Goal: Find specific page/section: Find specific page/section

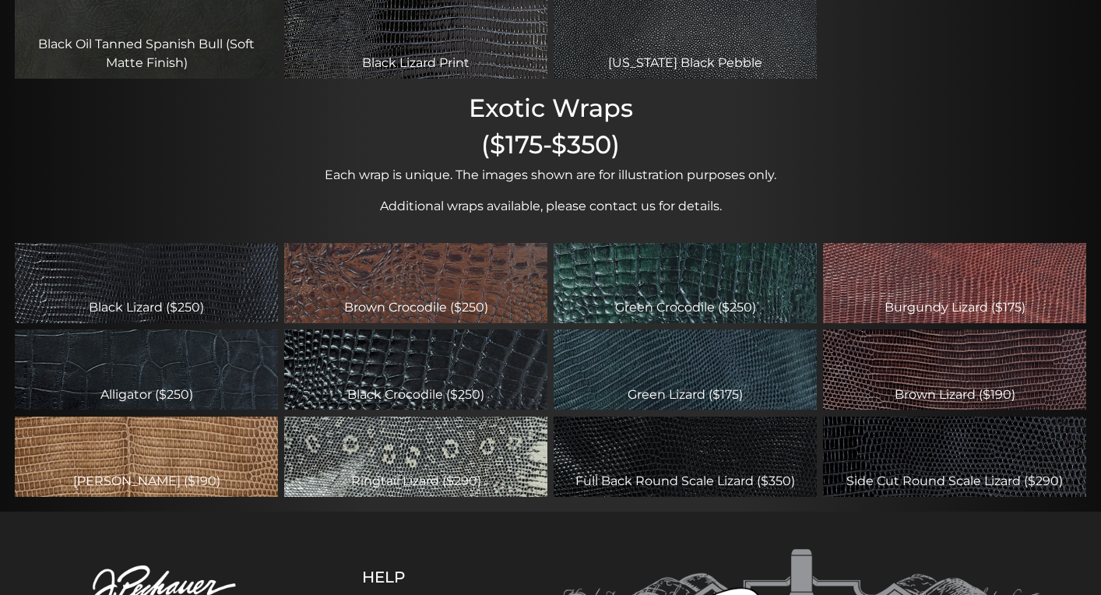
scroll to position [449, 0]
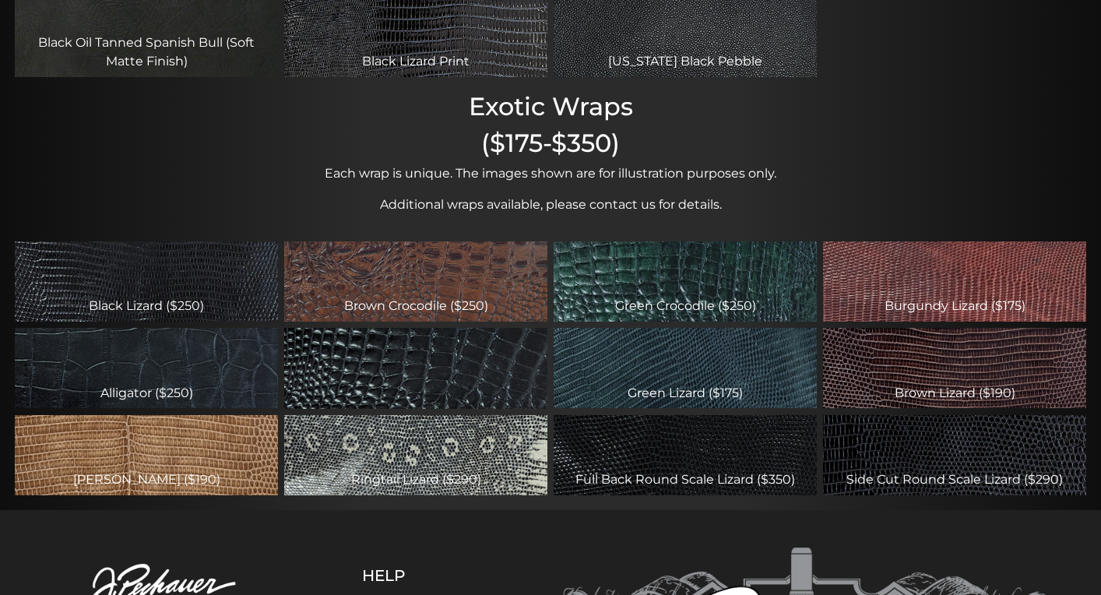
click at [417, 367] on div "Black Crocodile ($250)" at bounding box center [415, 368] width 263 height 80
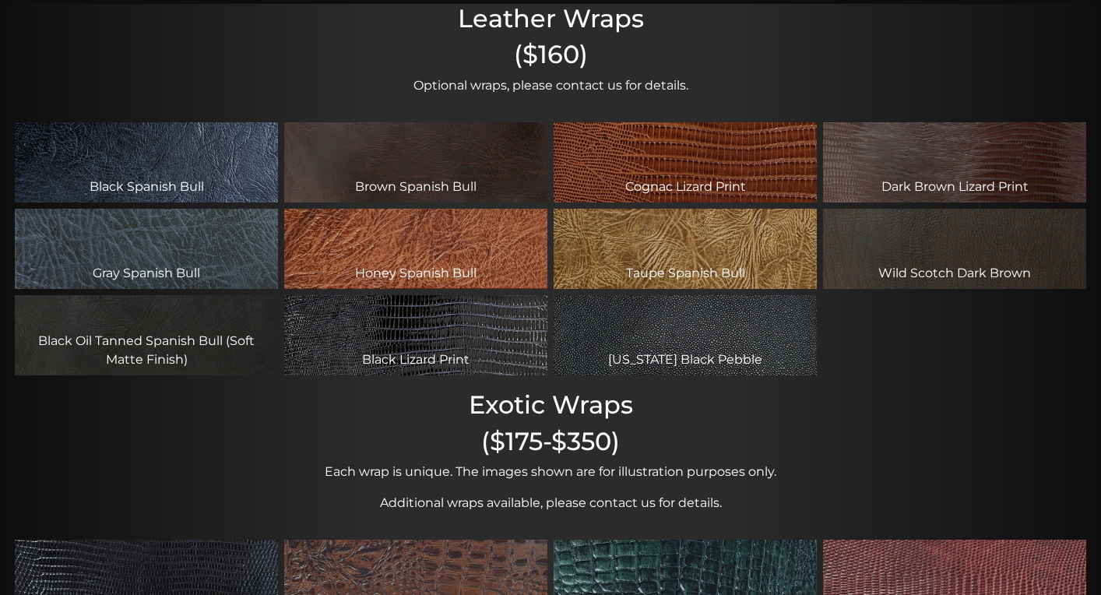
scroll to position [153, 0]
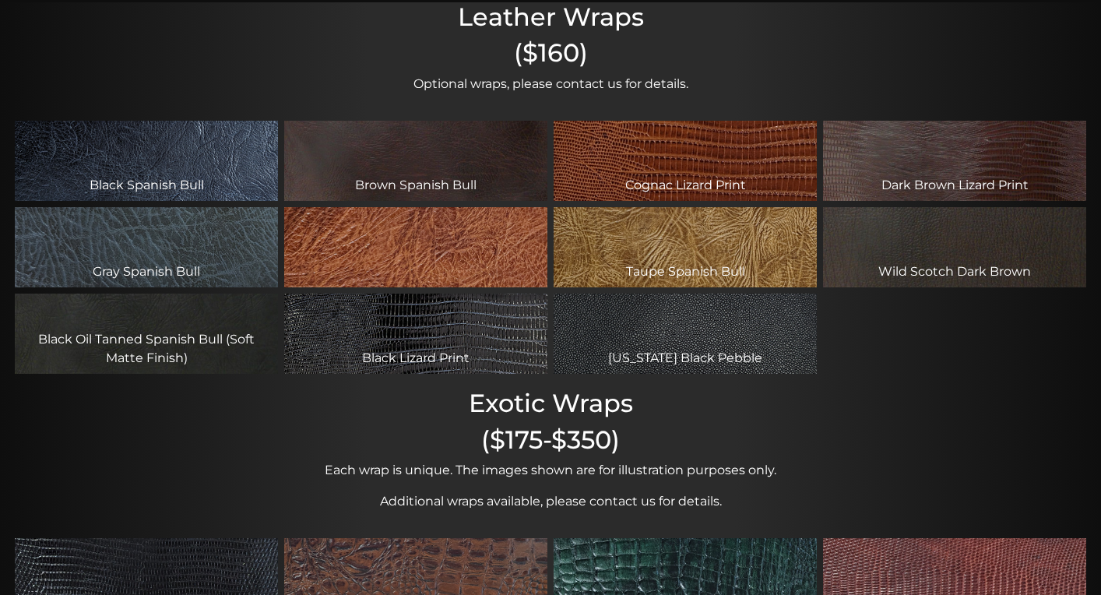
click at [398, 244] on div "Honey Spanish Bull" at bounding box center [415, 247] width 263 height 80
click at [418, 250] on div "Honey Spanish Bull" at bounding box center [415, 247] width 263 height 80
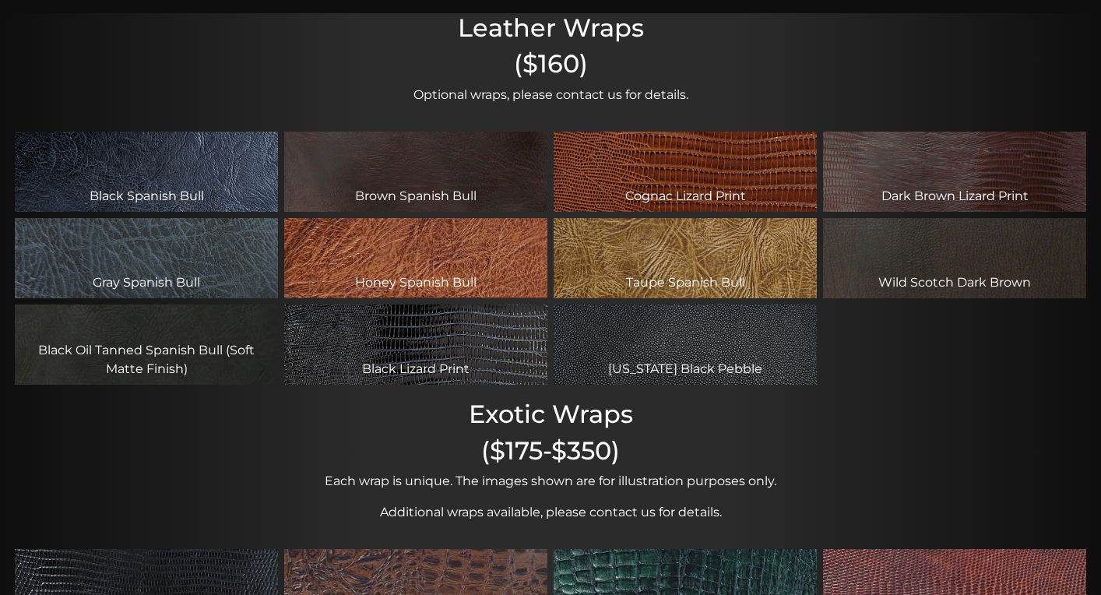
scroll to position [132, 0]
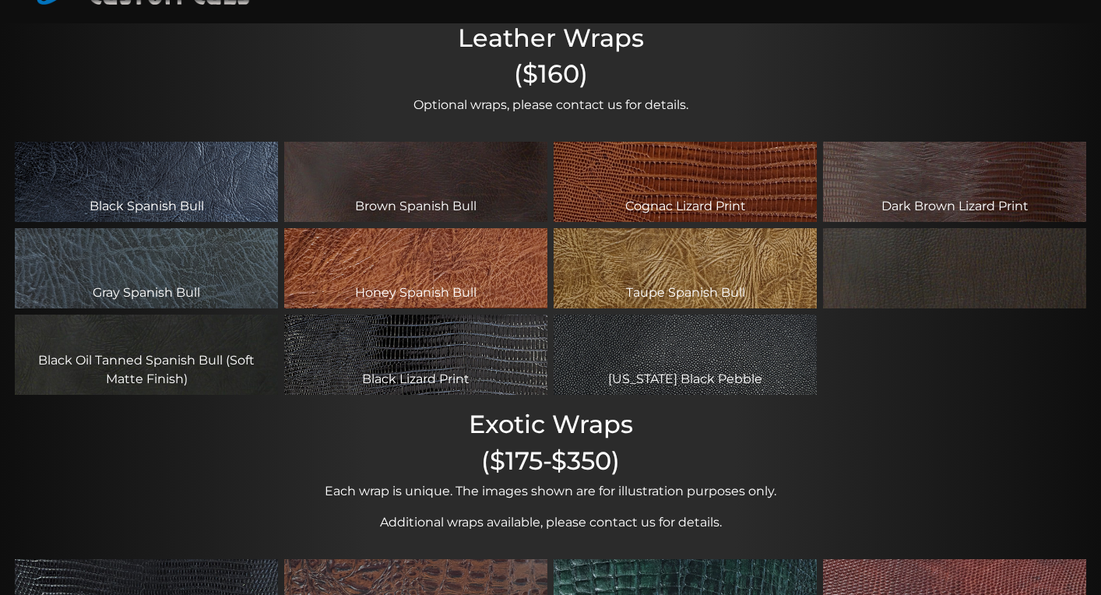
click at [901, 269] on div "Wild Scotch Dark Brown" at bounding box center [954, 268] width 263 height 80
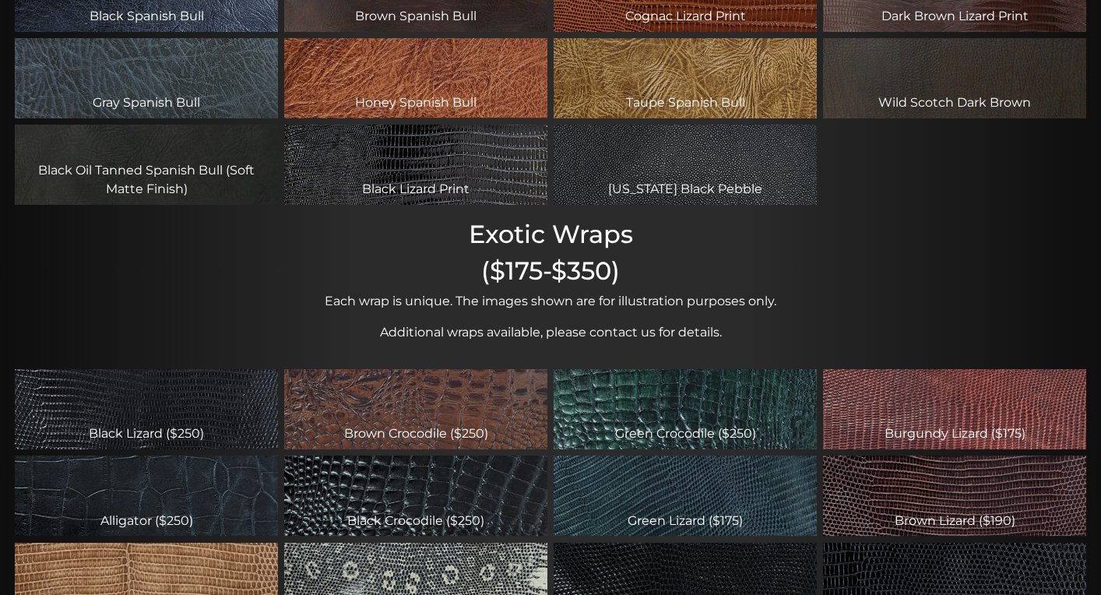
scroll to position [512, 0]
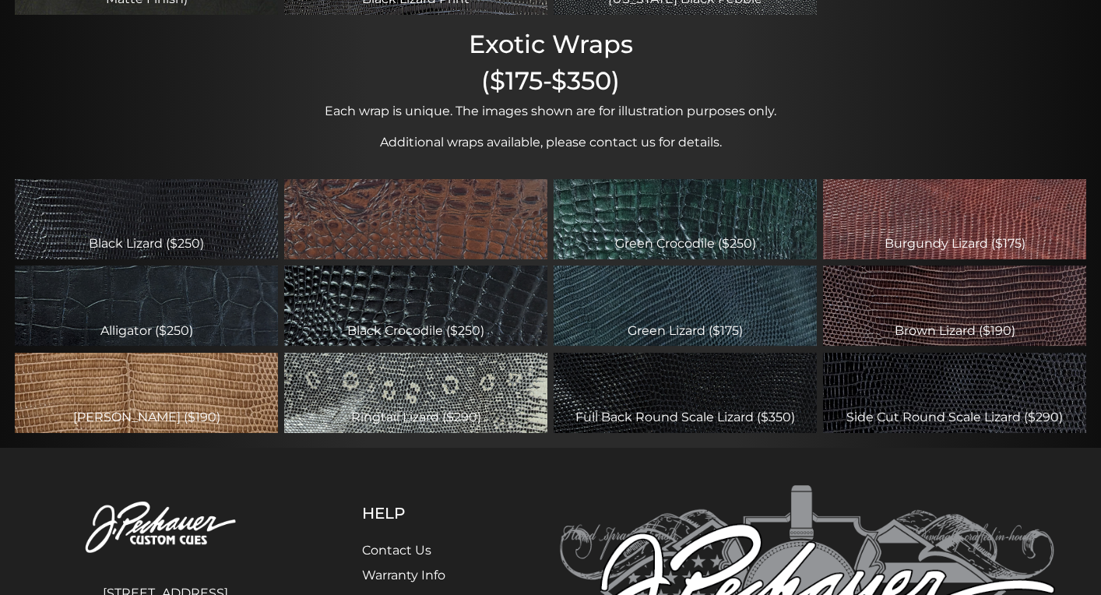
click at [415, 223] on div "Brown Crocodile ($250)" at bounding box center [415, 219] width 263 height 80
click at [436, 220] on div "Brown Crocodile ($250)" at bounding box center [415, 219] width 263 height 80
click at [373, 241] on div "Brown Crocodile ($250)" at bounding box center [415, 219] width 263 height 80
click at [452, 218] on div "Brown Crocodile ($250)" at bounding box center [415, 219] width 263 height 80
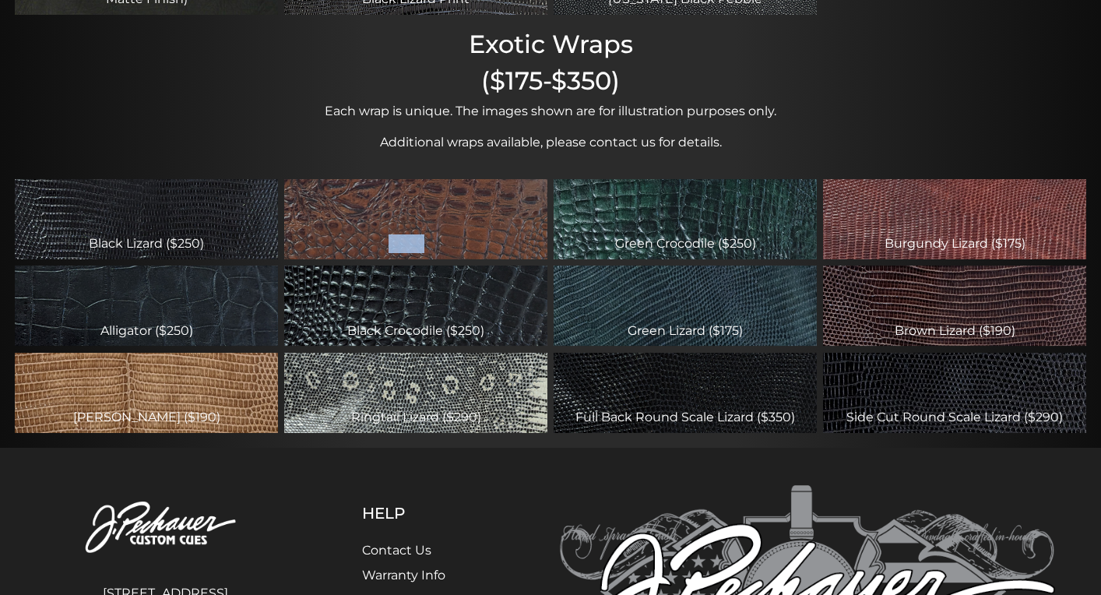
click at [452, 218] on div "Brown Crocodile ($250)" at bounding box center [415, 219] width 263 height 80
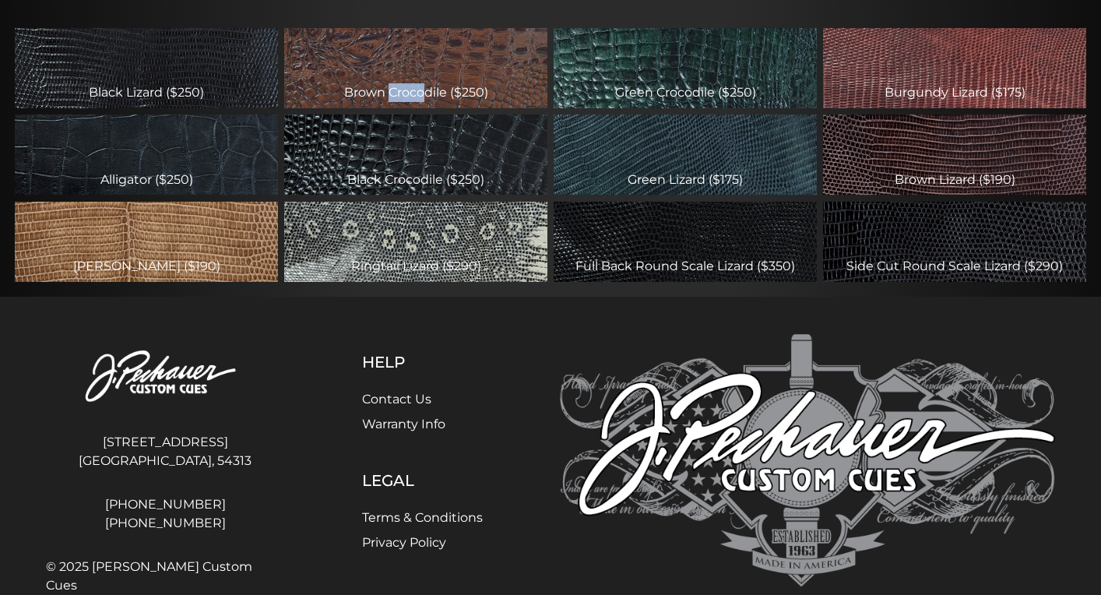
scroll to position [670, 0]
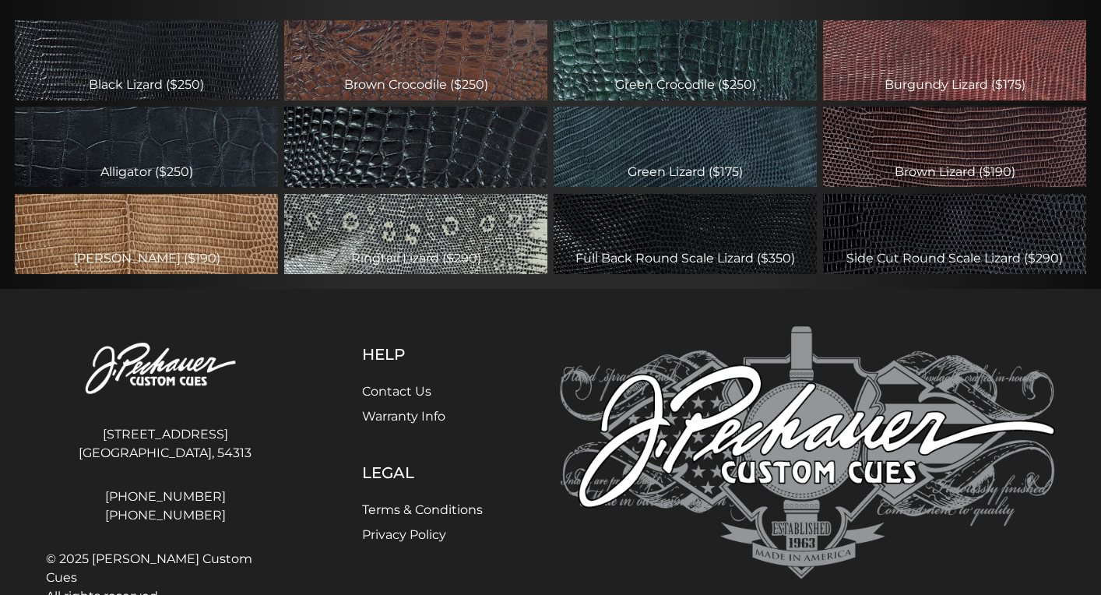
click at [434, 155] on div "Black Crocodile ($250)" at bounding box center [415, 147] width 263 height 80
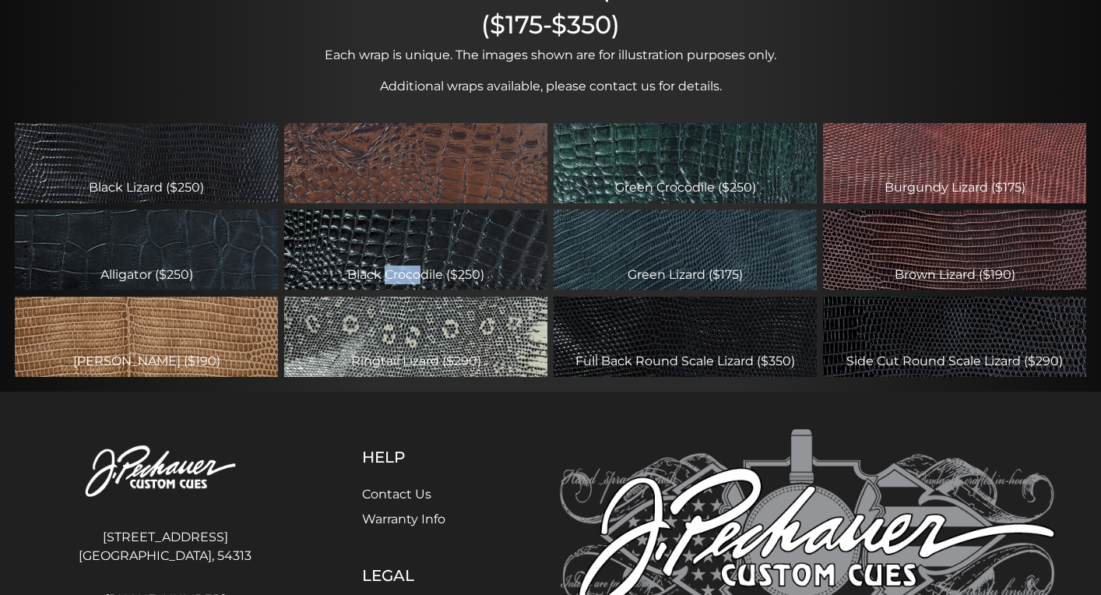
scroll to position [563, 0]
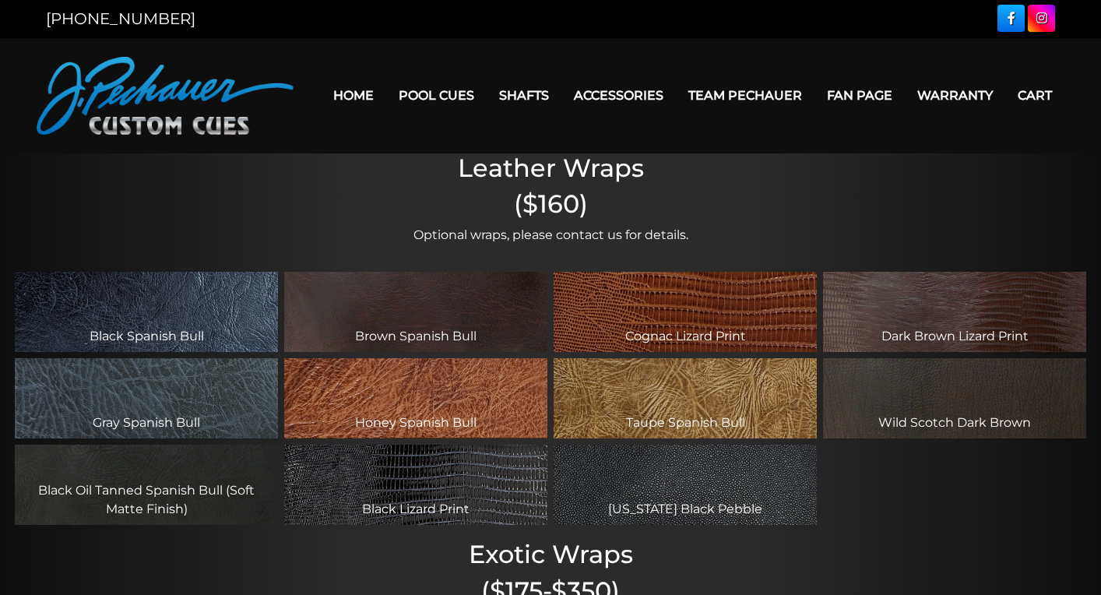
scroll to position [0, 0]
